Goal: Find specific page/section: Locate a particular part of the current website

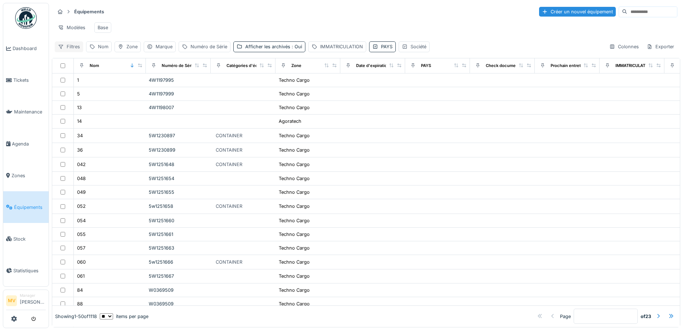
click at [82, 52] on div "Filtres" at bounding box center [69, 46] width 28 height 10
drag, startPoint x: 155, startPoint y: 10, endPoint x: 134, endPoint y: 45, distance: 40.2
click at [155, 11] on div "Équipements Créer un nouvel équipement" at bounding box center [366, 12] width 622 height 12
click at [109, 52] on div "Nom" at bounding box center [99, 46] width 26 height 10
click at [126, 89] on input "Nom" at bounding box center [126, 96] width 75 height 15
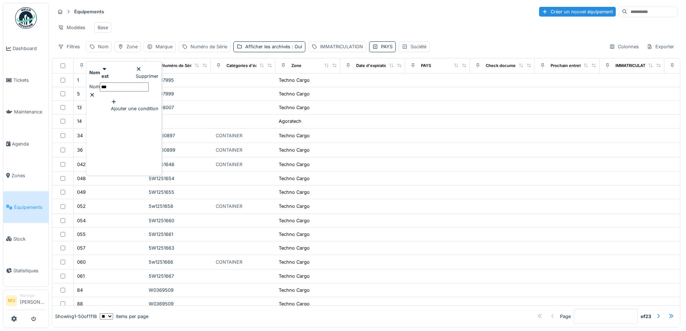
type input "***"
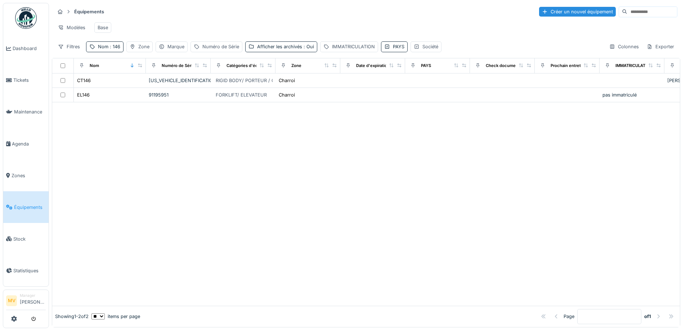
click at [417, 141] on div at bounding box center [365, 203] width 627 height 203
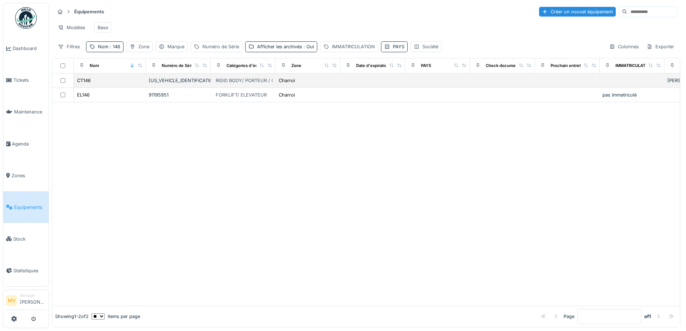
click at [195, 84] on div "[US_VEHICLE_IDENTIFICATION_NUMBER]" at bounding box center [178, 80] width 59 height 7
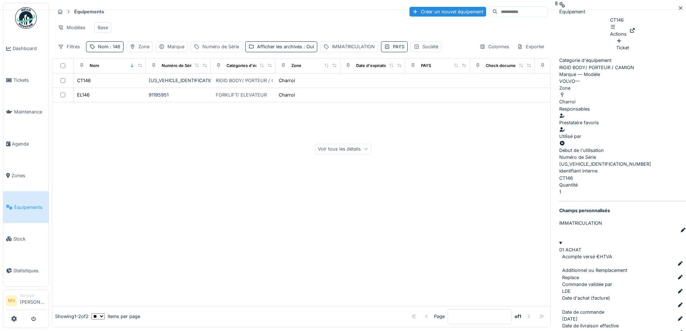
scroll to position [5, 0]
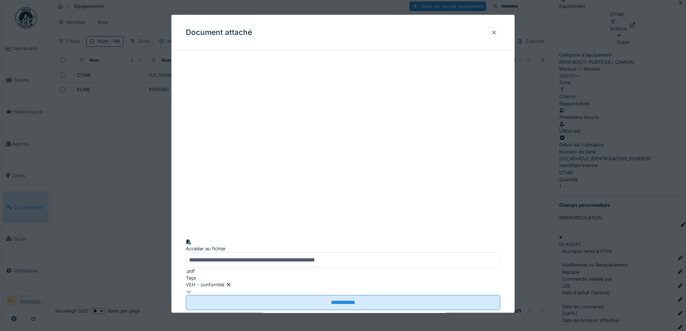
click at [457, 21] on div "Document attaché" at bounding box center [342, 33] width 343 height 36
drag, startPoint x: 497, startPoint y: 32, endPoint x: 540, endPoint y: 8, distance: 49.3
click at [497, 32] on div at bounding box center [494, 32] width 6 height 7
